Goal: Task Accomplishment & Management: Use online tool/utility

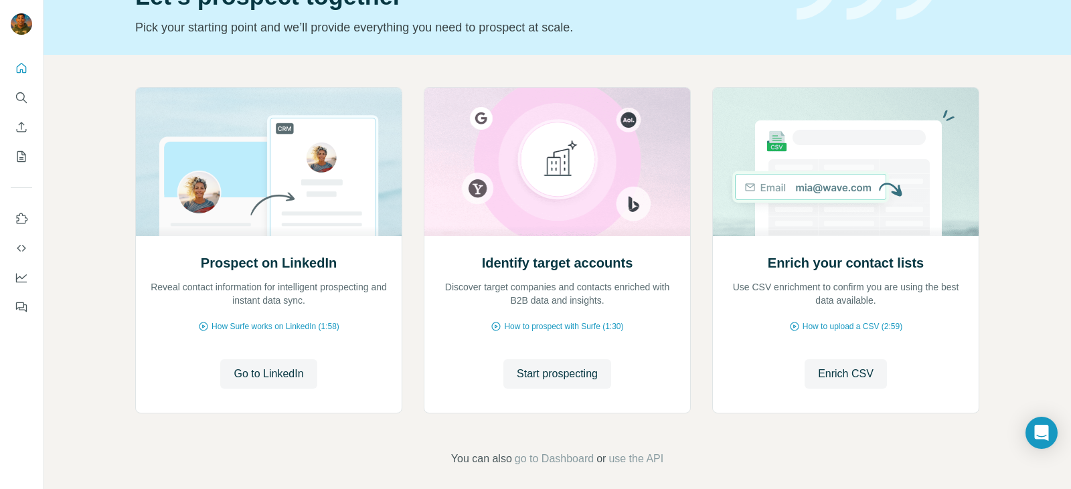
scroll to position [89, 0]
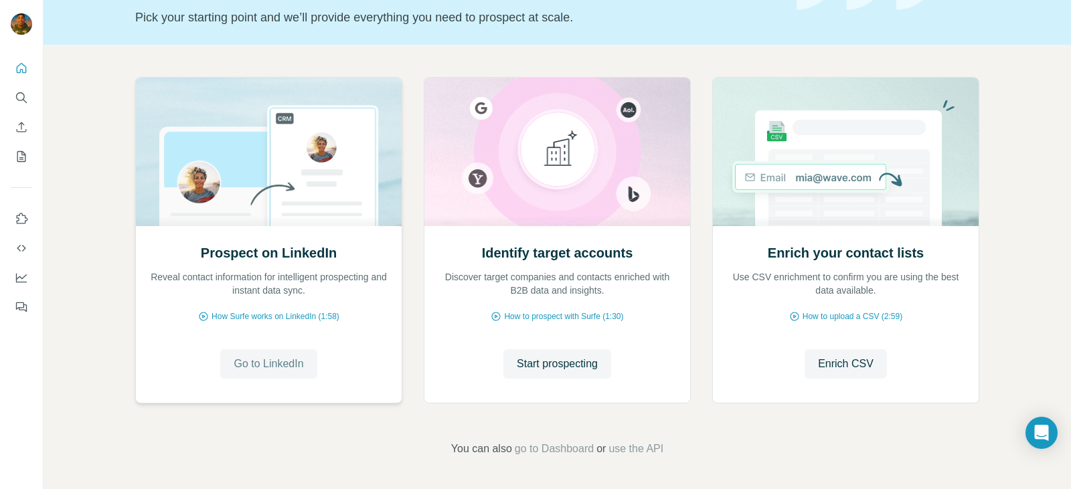
click at [255, 363] on span "Go to LinkedIn" at bounding box center [269, 364] width 70 height 16
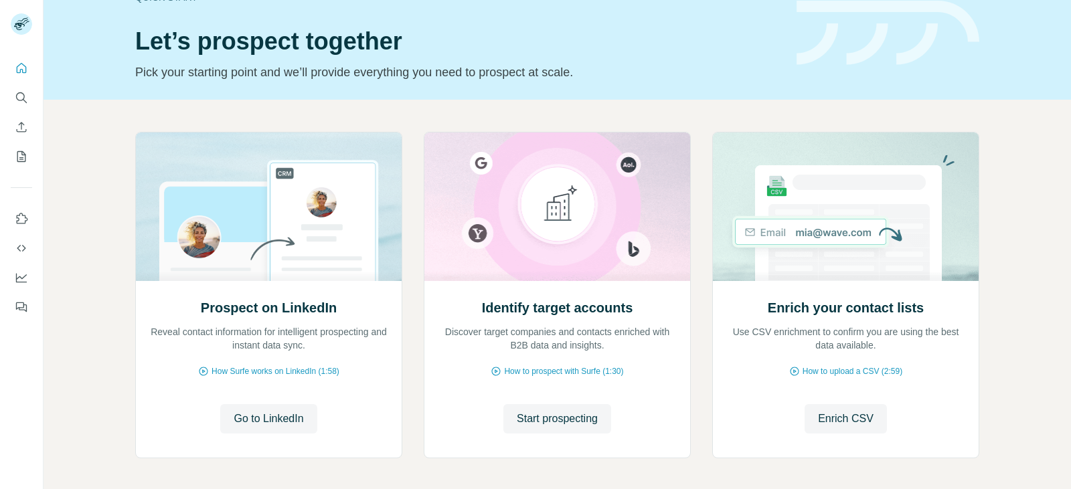
scroll to position [89, 0]
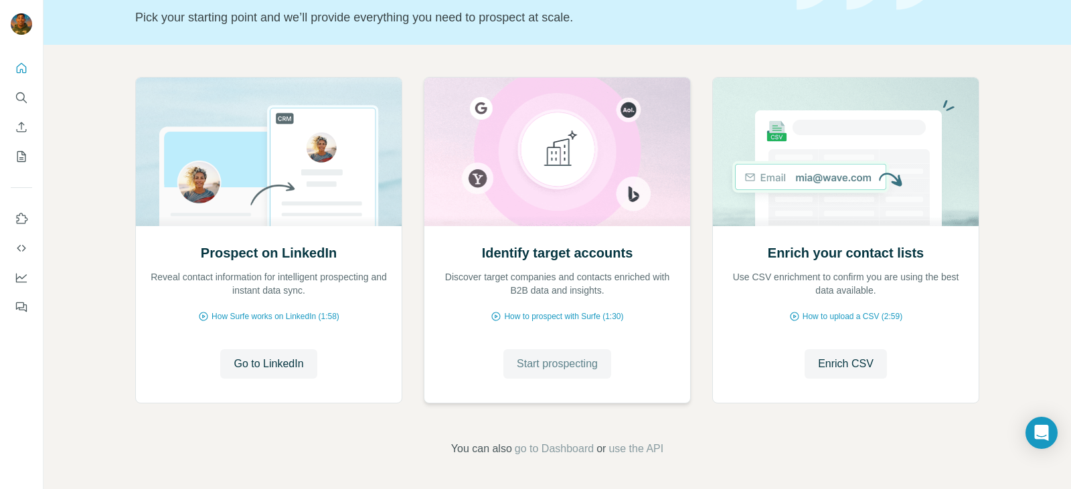
click at [541, 367] on span "Start prospecting" at bounding box center [557, 364] width 81 height 16
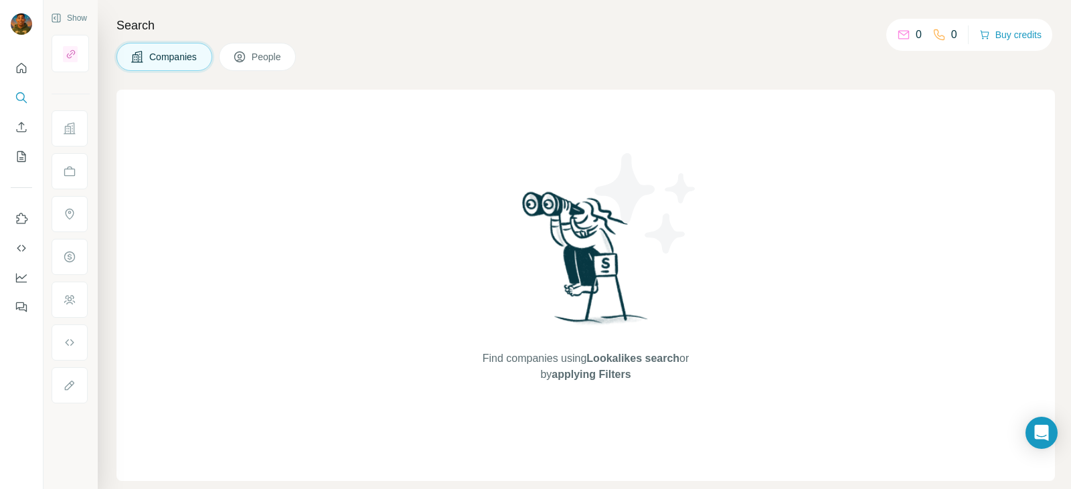
click at [541, 367] on span "Find companies using Lookalikes search or by applying Filters" at bounding box center [586, 367] width 214 height 32
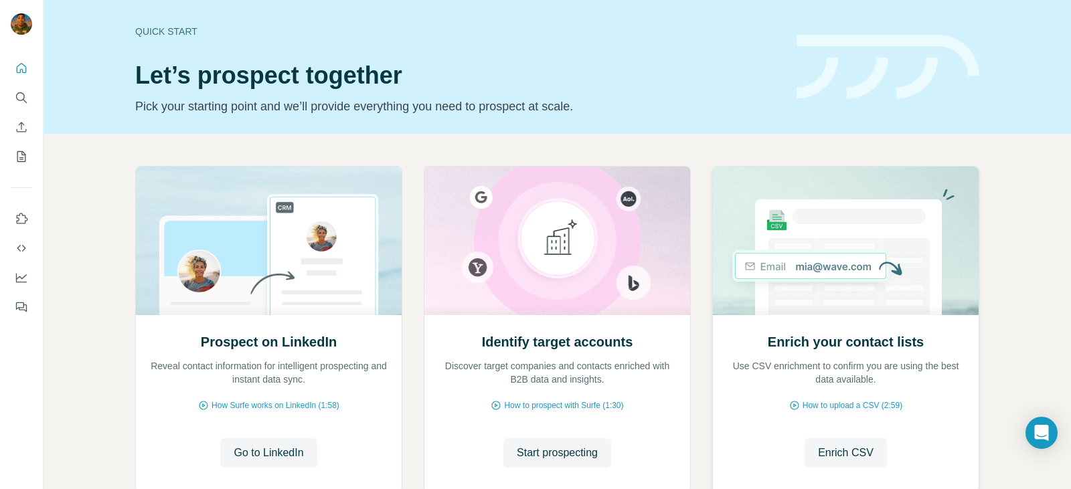
click at [828, 437] on div "Enrich your contact lists Use CSV enrichment to confirm you are using the best …" at bounding box center [846, 403] width 266 height 178
click at [831, 449] on span "Enrich CSV" at bounding box center [846, 453] width 56 height 16
click at [260, 452] on span "Go to LinkedIn" at bounding box center [269, 453] width 70 height 16
